Goal: Information Seeking & Learning: Check status

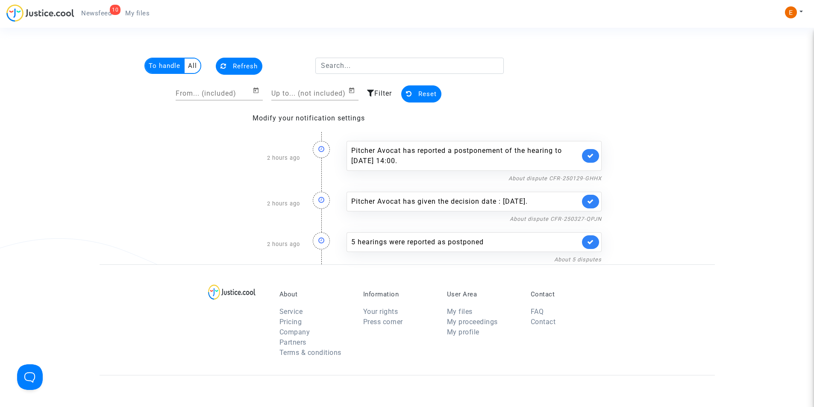
click at [110, 13] on span "Newsfeed" at bounding box center [96, 13] width 30 height 8
click at [106, 13] on span "Newsfeed" at bounding box center [96, 13] width 30 height 8
click at [131, 13] on span "My files" at bounding box center [137, 13] width 24 height 8
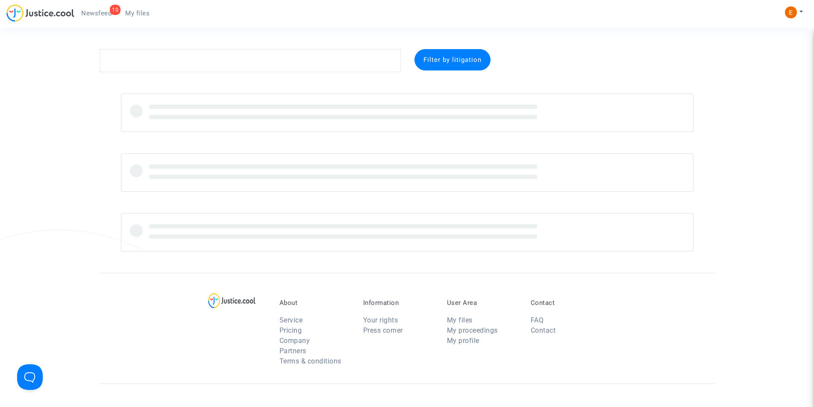
click at [98, 10] on span "Newsfeed" at bounding box center [96, 13] width 30 height 8
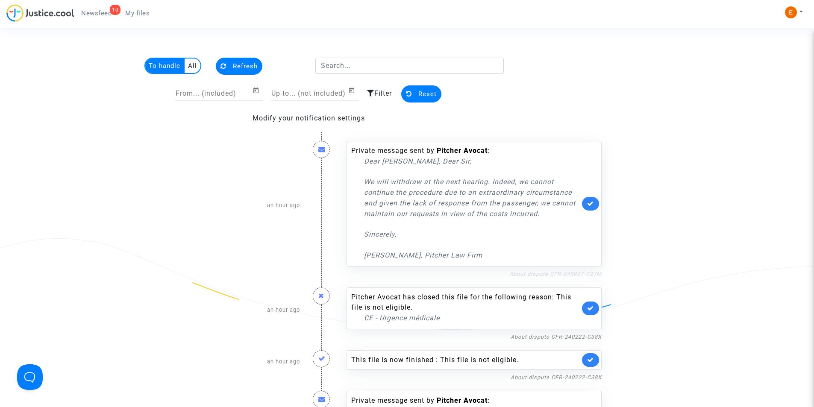
click at [536, 276] on link "About dispute CFR-240927-T27M" at bounding box center [556, 274] width 92 height 6
click at [587, 203] on icon at bounding box center [590, 203] width 7 height 6
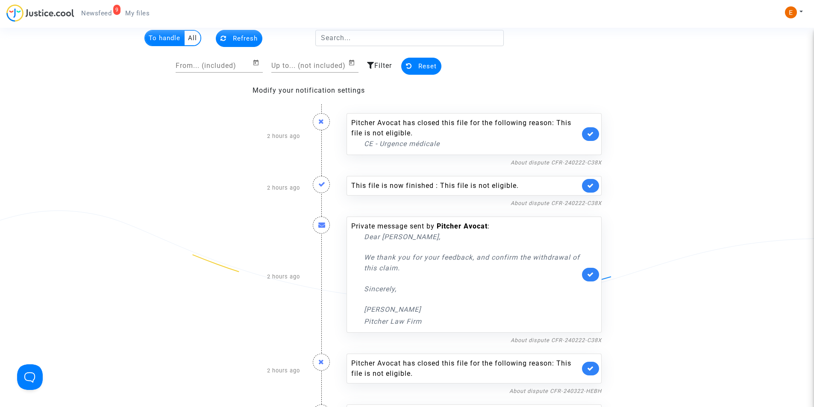
scroll to position [43, 0]
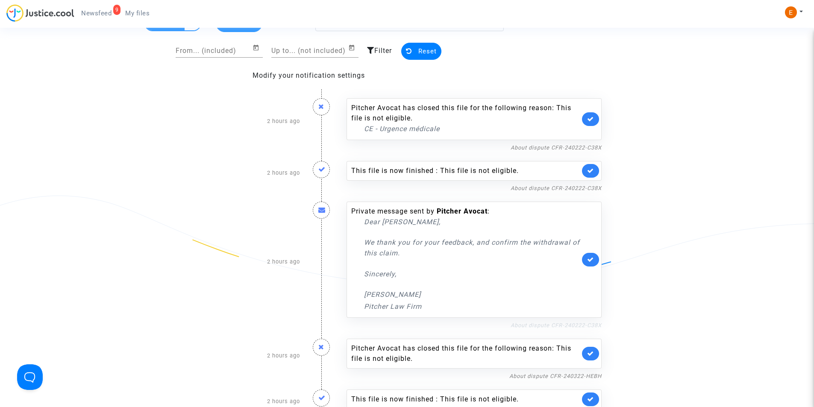
click at [557, 322] on link "About dispute CFR-240222-C38X" at bounding box center [556, 325] width 91 height 6
click at [592, 261] on icon at bounding box center [590, 259] width 7 height 6
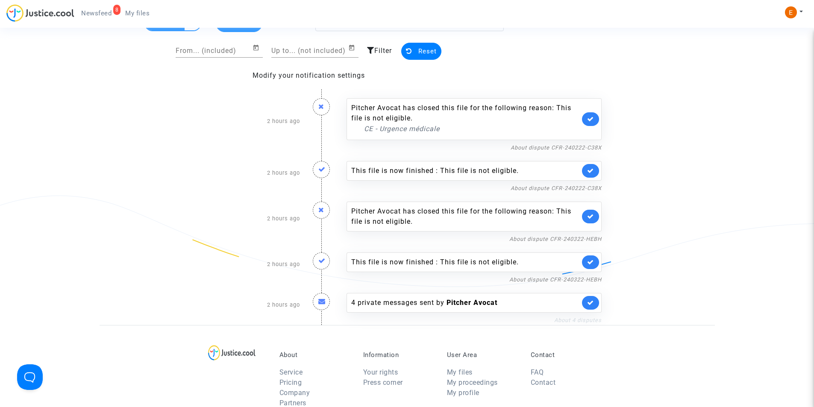
click at [564, 321] on link "About 4 disputes" at bounding box center [577, 320] width 47 height 6
click at [375, 306] on div "4 private messages sent by Pitcher Avocat" at bounding box center [465, 303] width 229 height 10
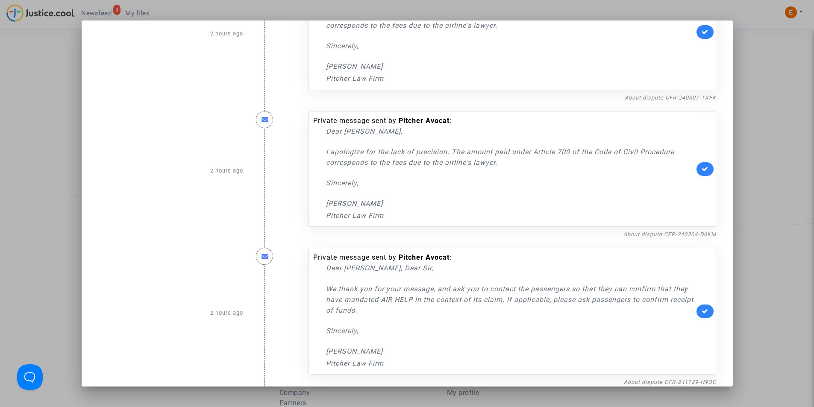
scroll to position [203, 0]
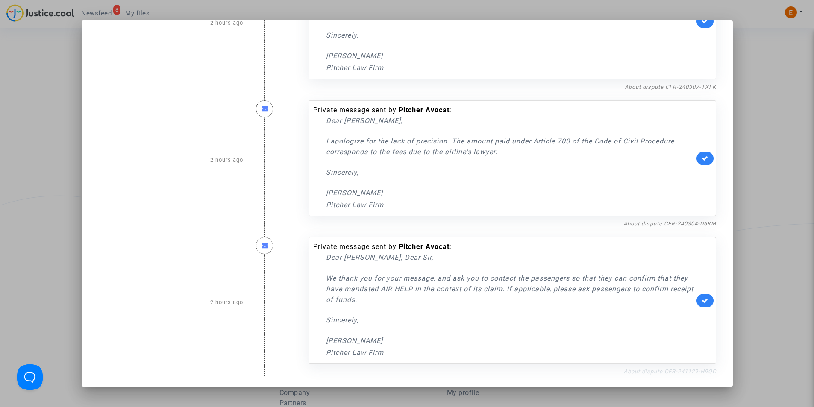
click at [665, 374] on link "About dispute CFR-241129-H9QC" at bounding box center [670, 371] width 92 height 6
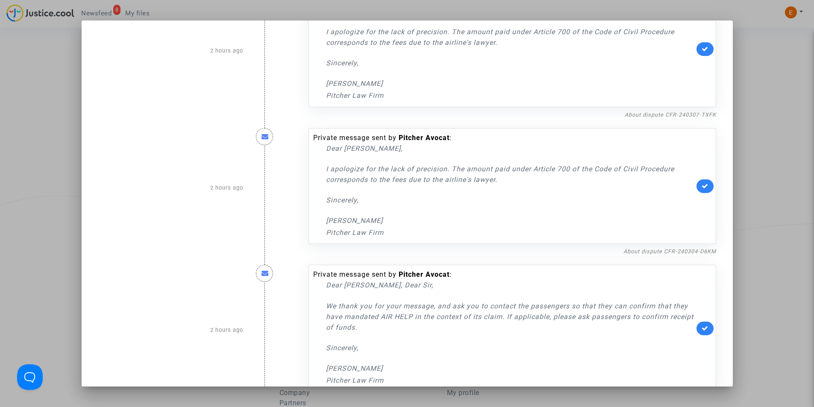
scroll to position [160, 0]
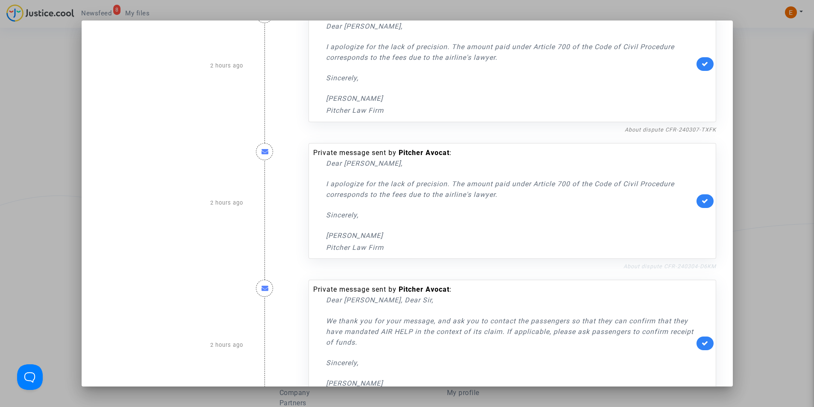
click at [627, 268] on link "About dispute CFR-240304-D6KM" at bounding box center [670, 266] width 93 height 6
click at [684, 268] on link "About dispute CFR-240304-D6KM" at bounding box center [670, 266] width 93 height 6
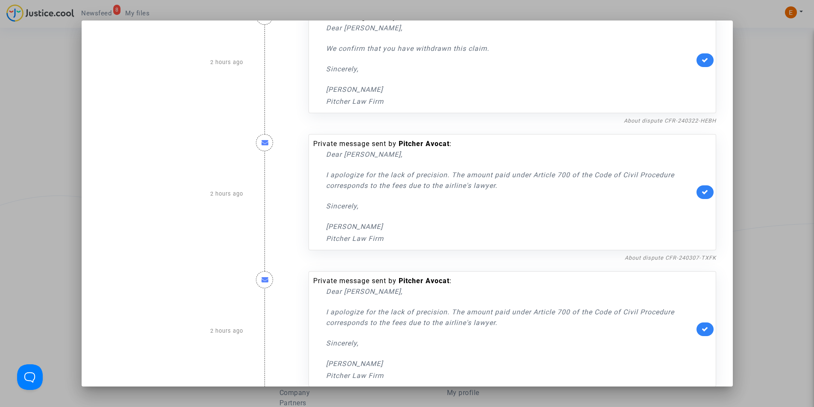
scroll to position [0, 0]
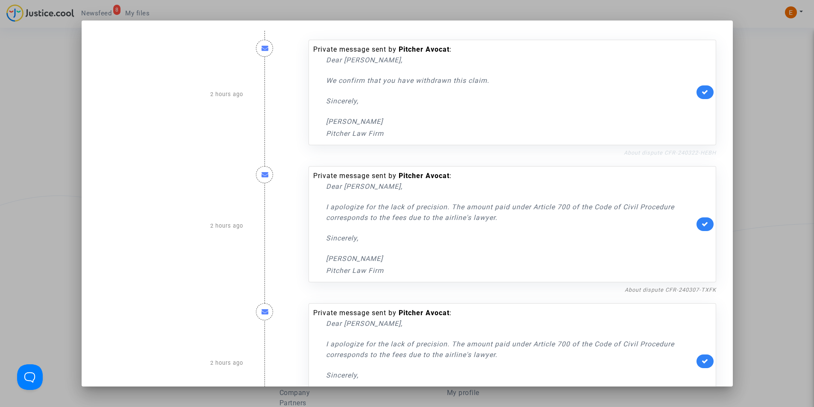
click at [646, 150] on link "About dispute CFR-240322-HEBH" at bounding box center [670, 153] width 92 height 6
drag, startPoint x: 703, startPoint y: 92, endPoint x: 700, endPoint y: 84, distance: 8.7
click at [703, 90] on icon at bounding box center [705, 92] width 7 height 6
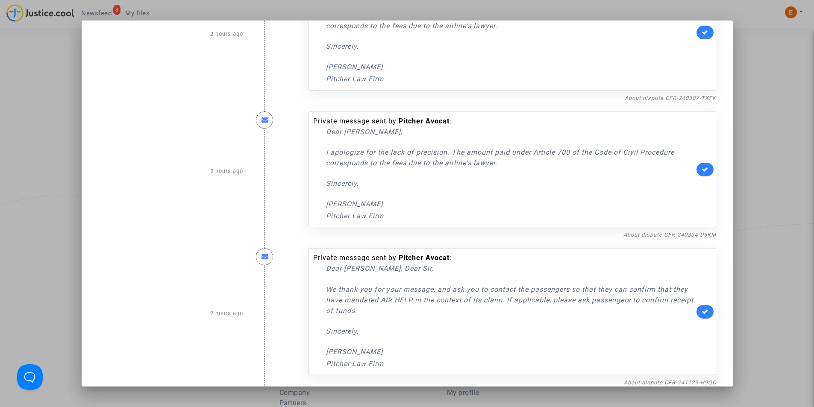
scroll to position [203, 0]
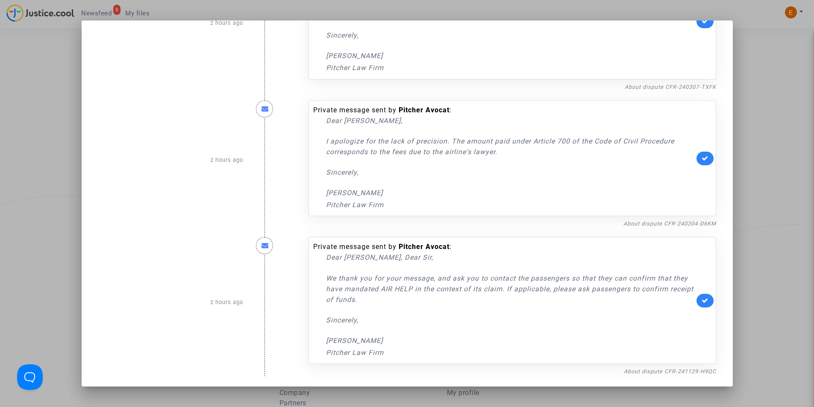
click at [4, 85] on div at bounding box center [407, 203] width 814 height 407
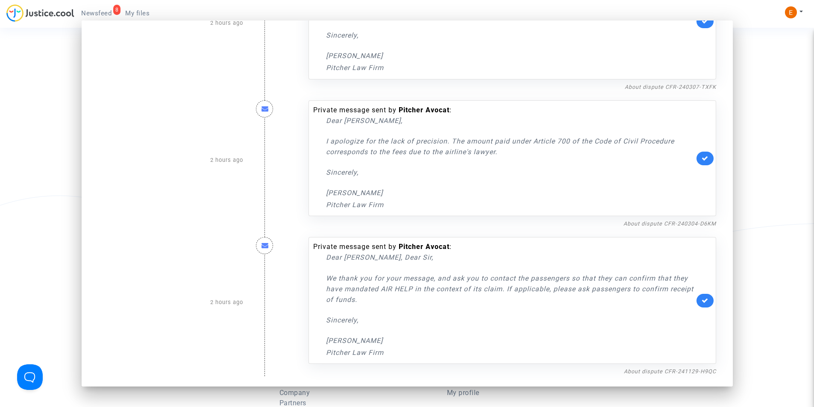
scroll to position [43, 0]
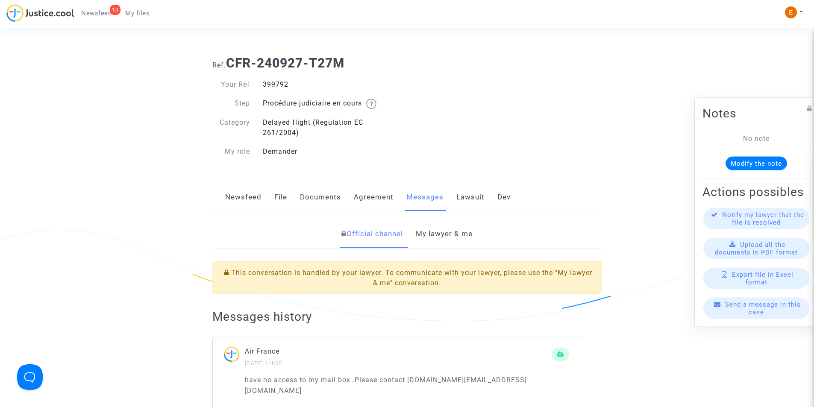
click at [274, 83] on div "399792" at bounding box center [331, 85] width 151 height 10
copy div "399792"
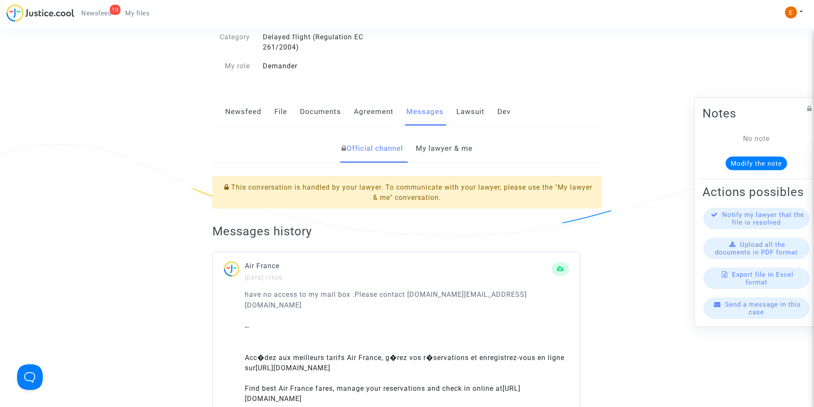
click at [458, 150] on link "My lawyer & me" at bounding box center [444, 149] width 57 height 28
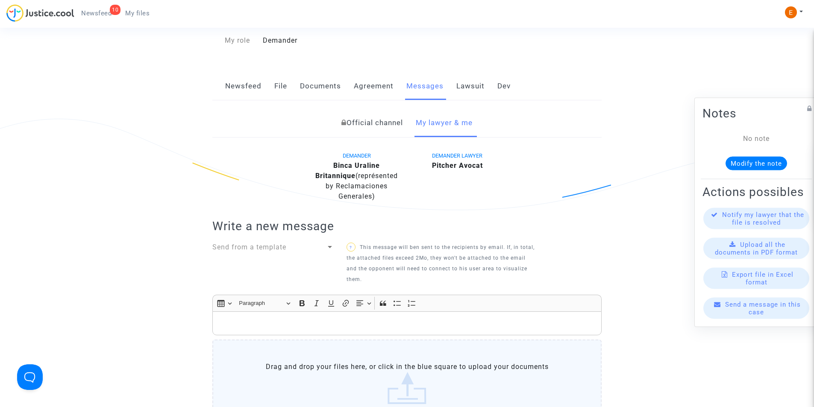
scroll to position [43, 0]
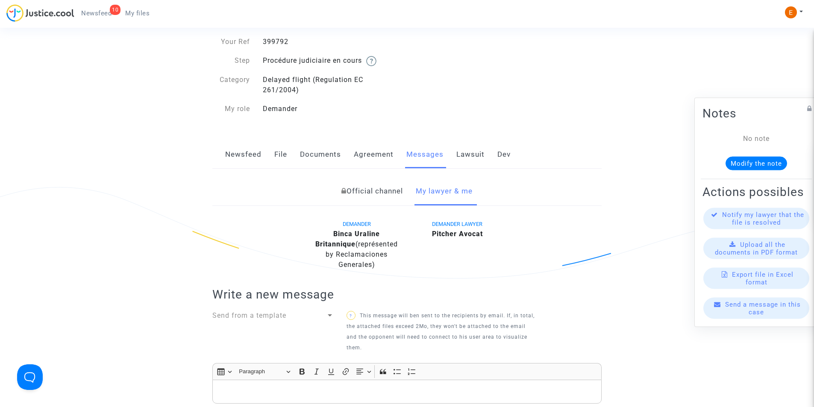
click at [314, 154] on link "Documents" at bounding box center [320, 155] width 41 height 28
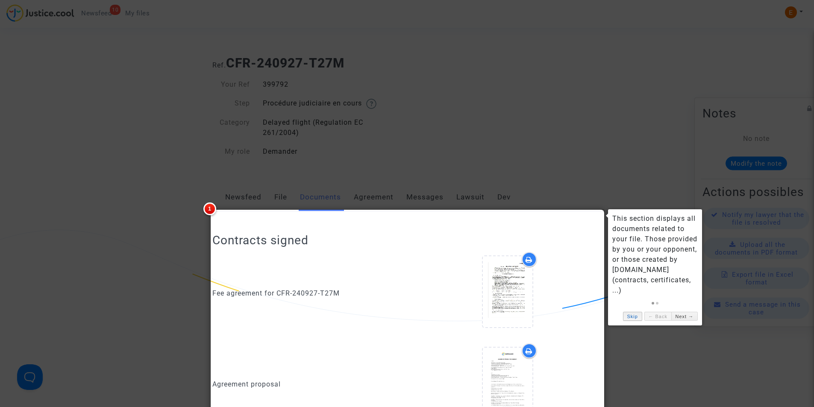
click at [632, 312] on link "Skip" at bounding box center [632, 316] width 19 height 9
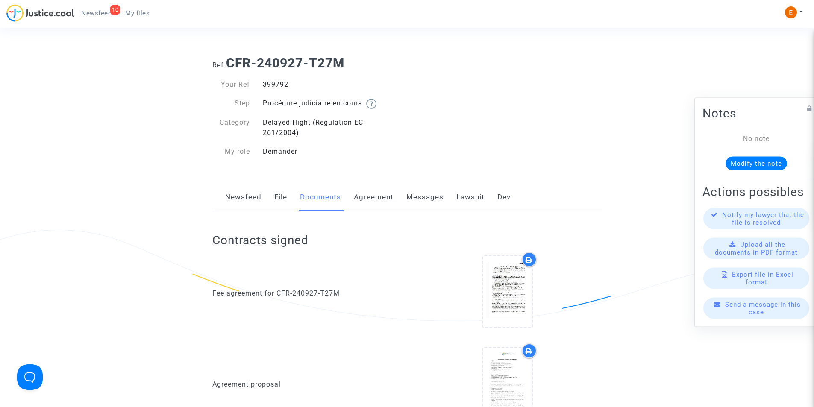
click at [467, 202] on link "Lawsuit" at bounding box center [471, 197] width 28 height 28
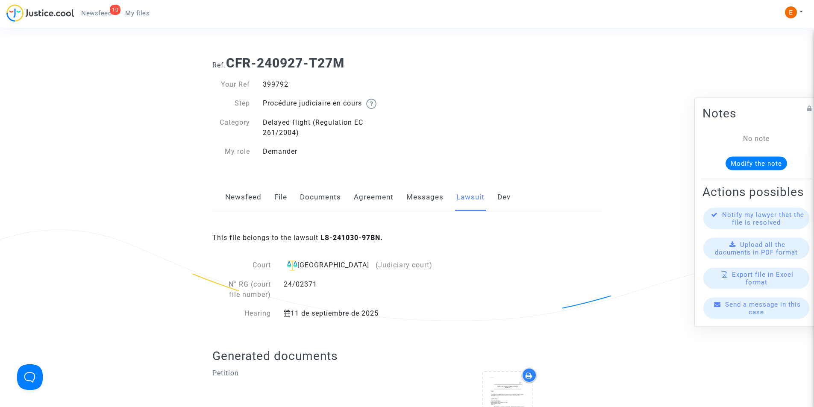
click at [412, 199] on link "Messages" at bounding box center [425, 197] width 37 height 28
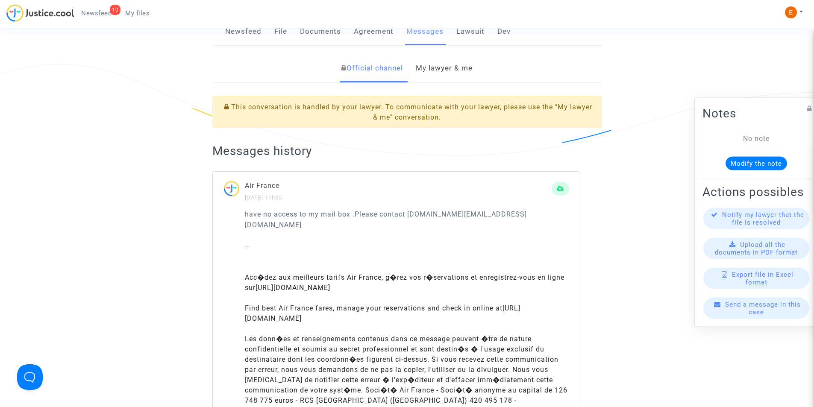
scroll to position [171, 0]
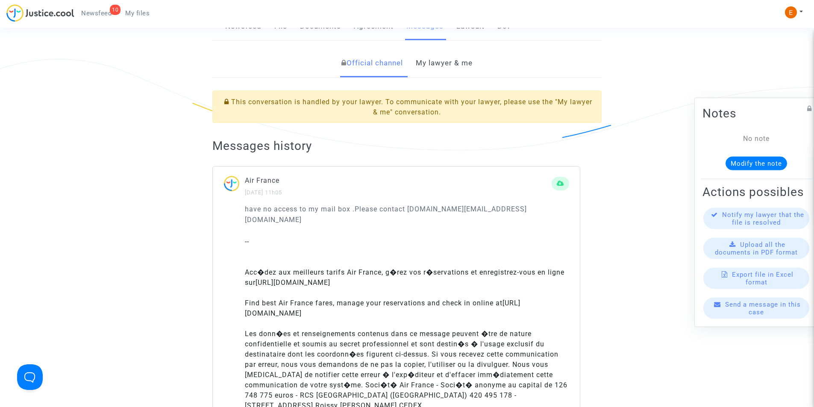
click at [461, 66] on link "My lawyer & me" at bounding box center [444, 63] width 57 height 28
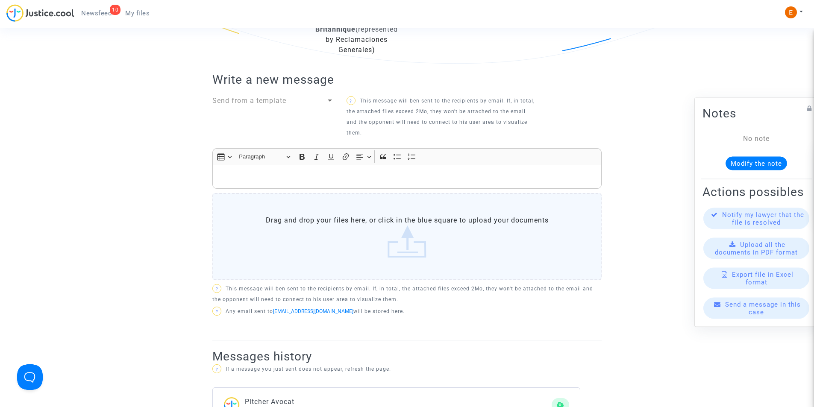
scroll to position [214, 0]
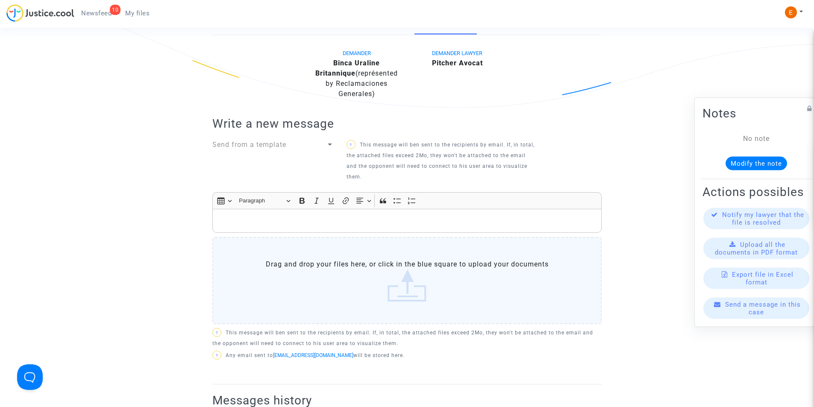
click at [332, 229] on div "Rich Text Editor, main" at bounding box center [406, 221] width 389 height 24
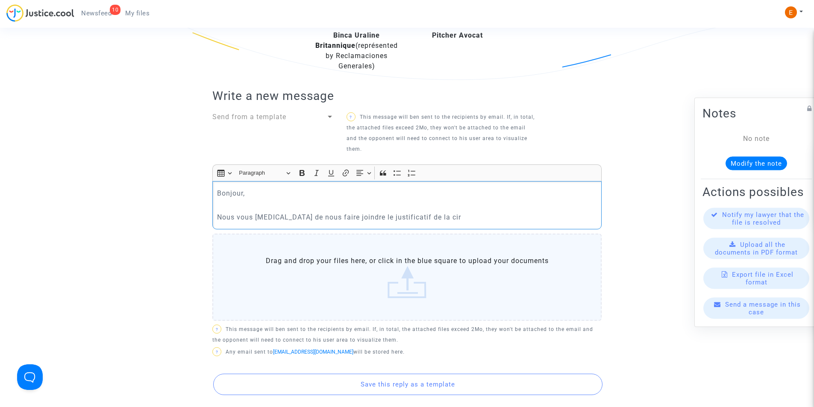
scroll to position [256, 0]
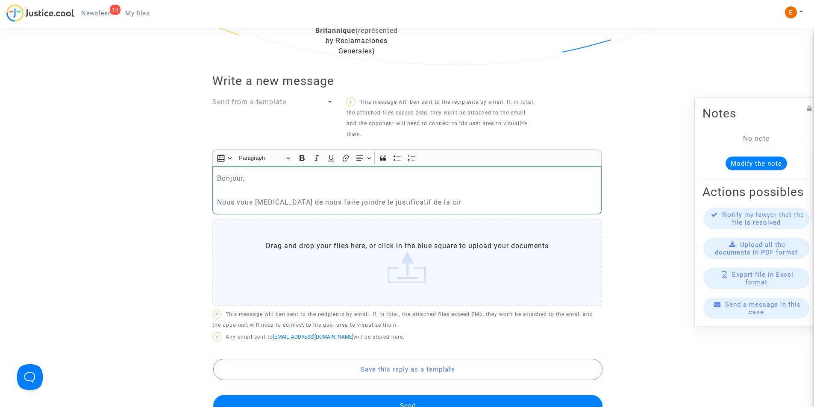
click at [476, 201] on p "Nous vous prions de nous faire joindre le justificatif de la cir" at bounding box center [407, 202] width 380 height 11
click at [419, 201] on p "Nous vous prions de nous faire joindre le justificatif de la cir" at bounding box center [407, 202] width 380 height 11
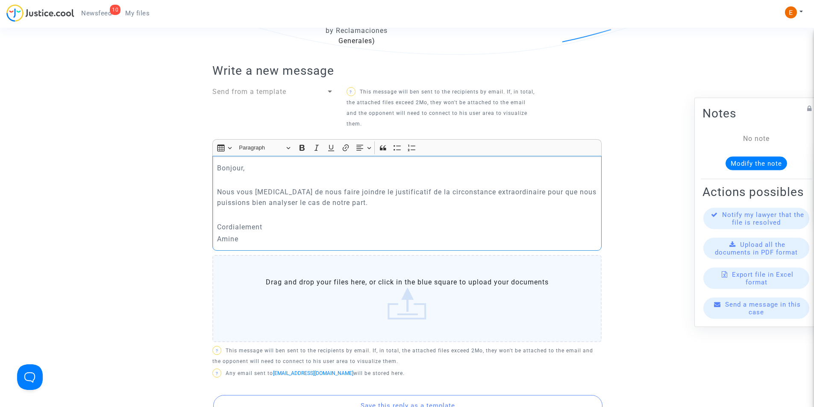
scroll to position [342, 0]
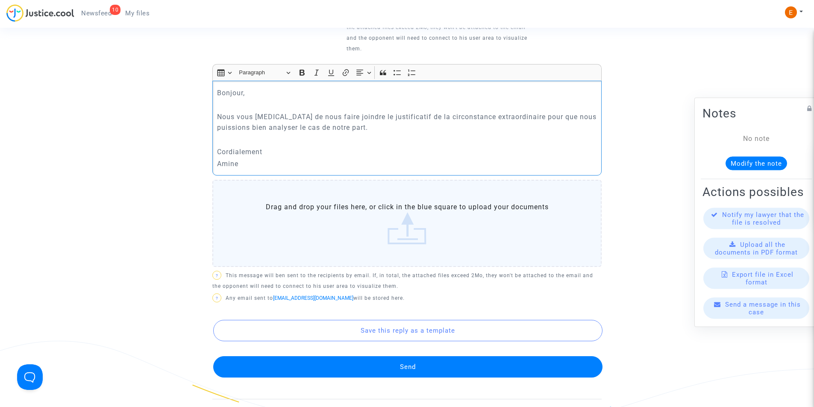
click at [456, 373] on button "Send" at bounding box center [407, 366] width 389 height 21
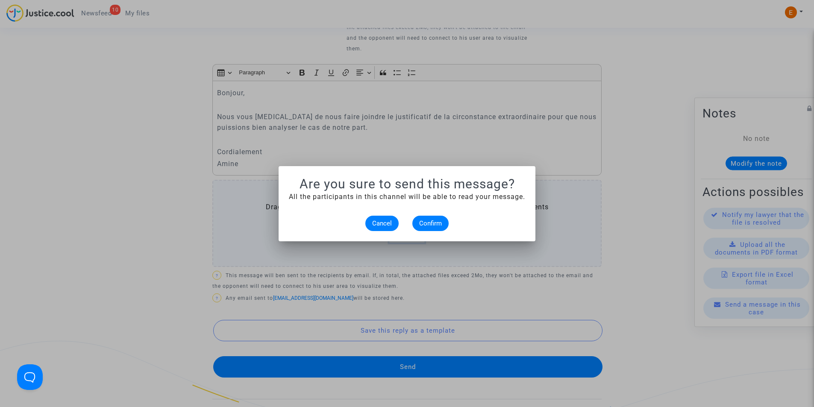
scroll to position [0, 0]
click at [426, 220] on span "Confirm" at bounding box center [430, 224] width 23 height 8
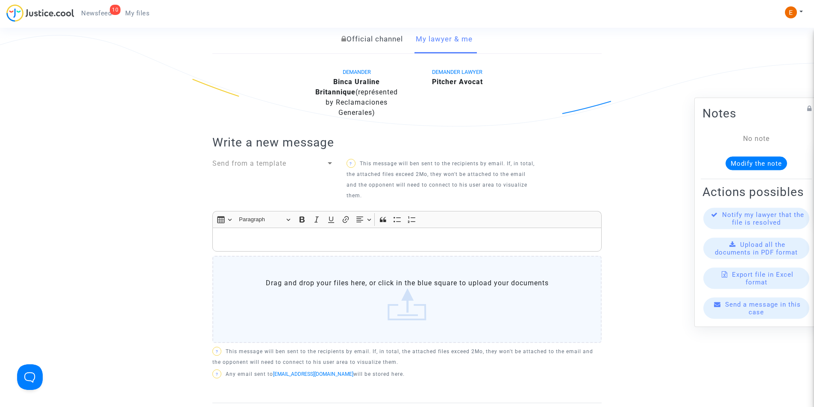
scroll to position [256, 0]
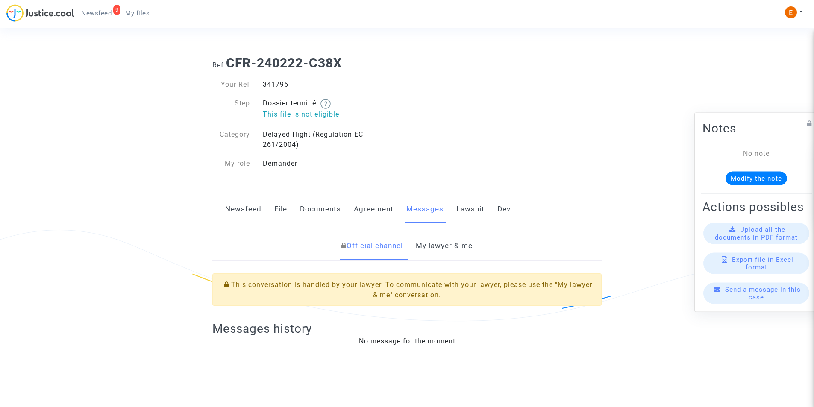
click at [277, 86] on div "341796" at bounding box center [331, 85] width 151 height 10
copy div "341796"
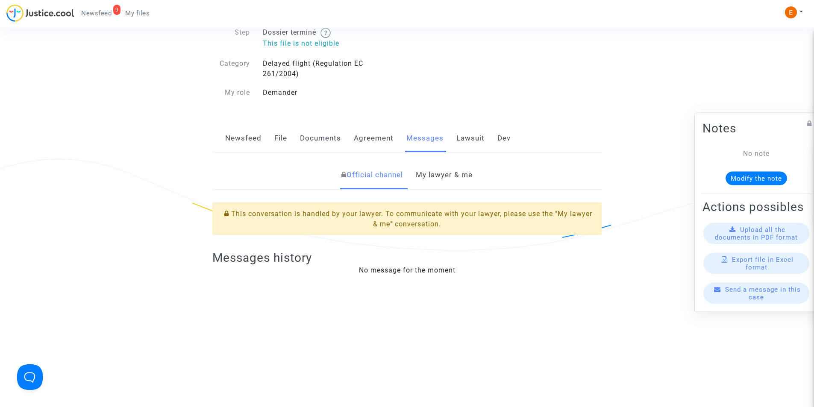
scroll to position [128, 0]
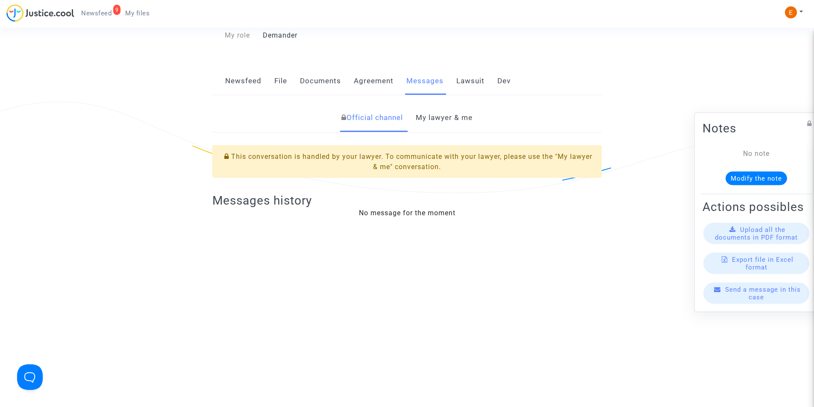
click at [439, 123] on link "My lawyer & me" at bounding box center [444, 118] width 57 height 28
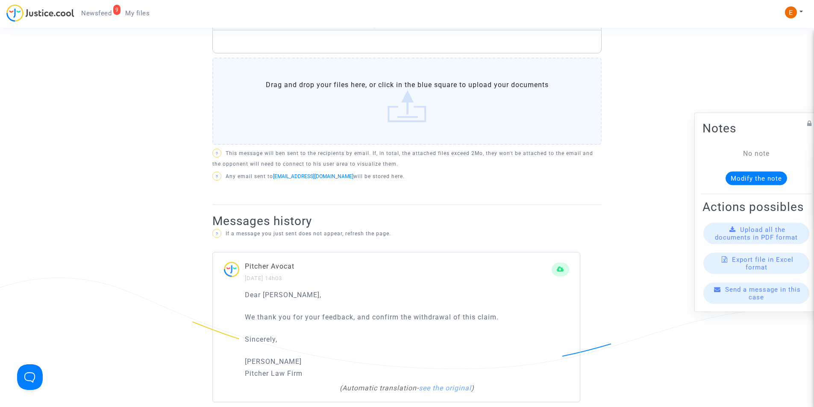
scroll to position [427, 0]
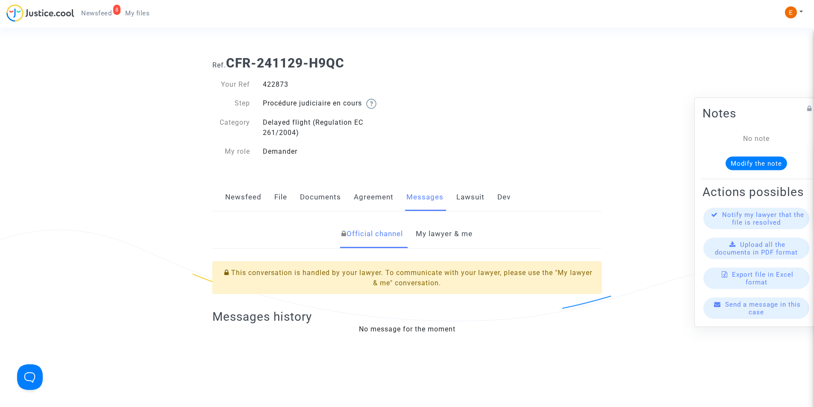
click at [283, 83] on div "422873" at bounding box center [331, 85] width 151 height 10
copy div "422873"
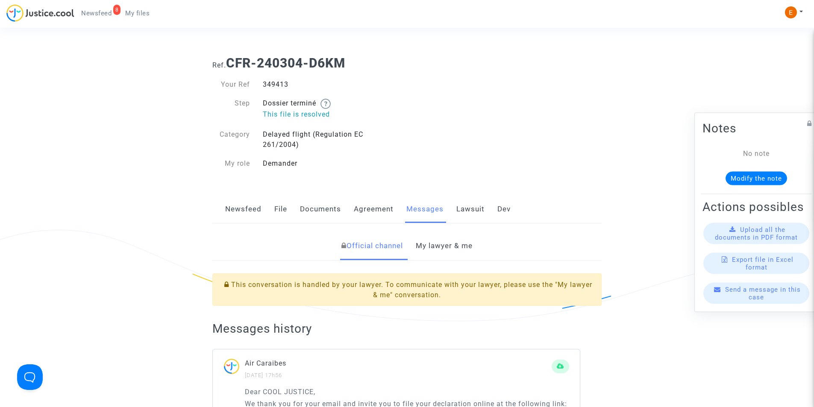
click at [280, 86] on div "349413" at bounding box center [331, 85] width 151 height 10
copy div "349413"
click at [452, 238] on link "My lawyer & me" at bounding box center [444, 246] width 57 height 28
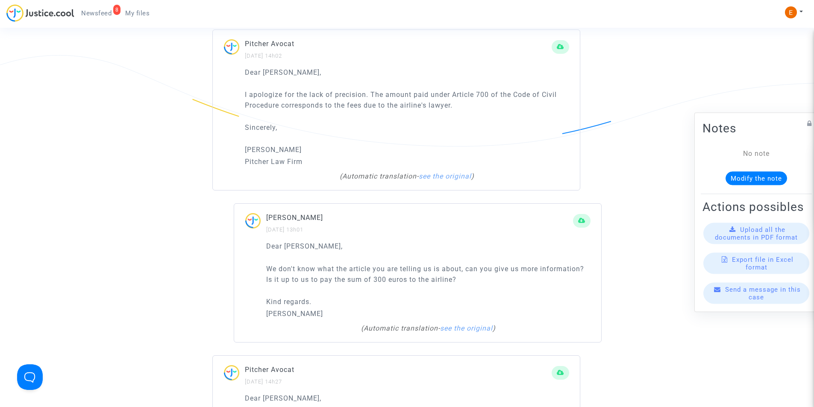
scroll to position [641, 0]
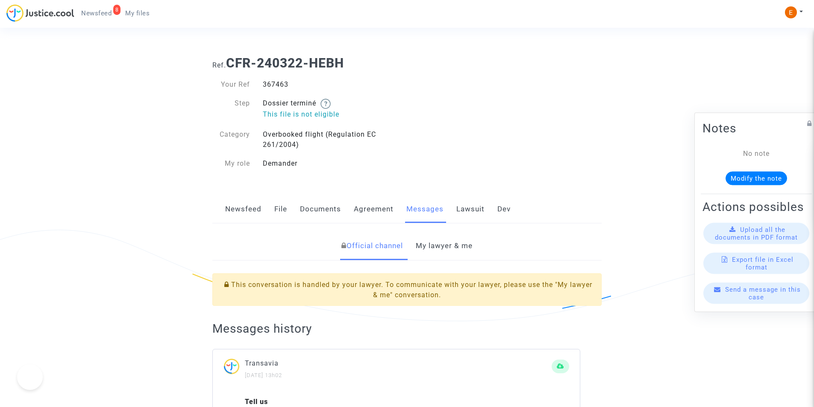
click at [277, 83] on div "367463" at bounding box center [331, 85] width 151 height 10
click at [436, 242] on link "My lawyer & me" at bounding box center [444, 246] width 57 height 28
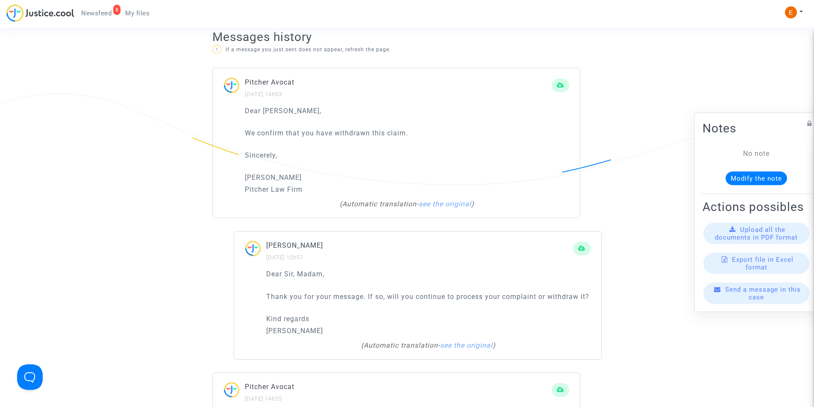
scroll to position [513, 0]
